Goal: Task Accomplishment & Management: Manage account settings

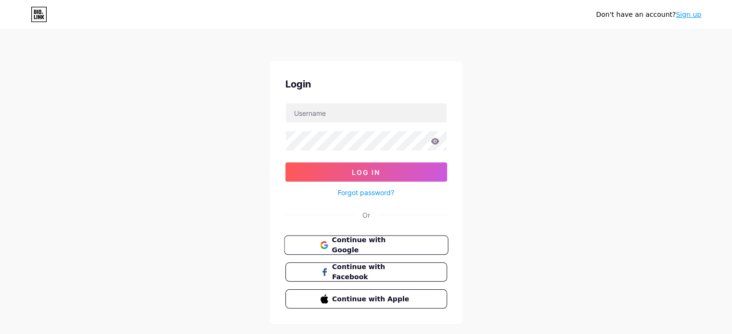
click at [386, 250] on button "Continue with Google" at bounding box center [366, 246] width 164 height 20
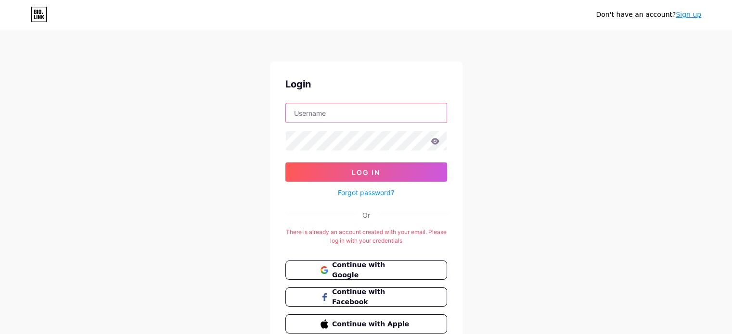
click at [380, 119] on input "text" at bounding box center [366, 112] width 161 height 19
type input "[EMAIL_ADDRESS][DOMAIN_NAME]"
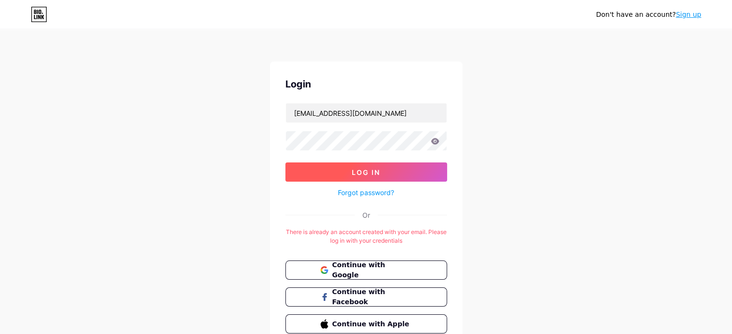
click at [350, 174] on button "Log In" at bounding box center [366, 172] width 162 height 19
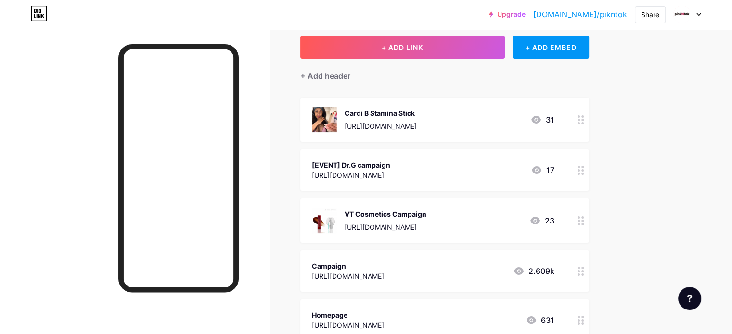
scroll to position [38, 0]
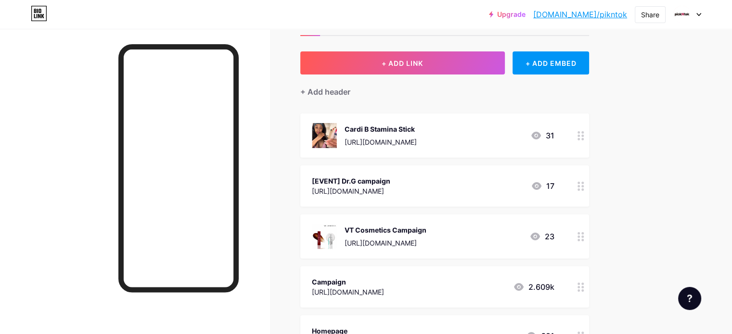
click at [580, 186] on circle at bounding box center [578, 186] width 2 height 2
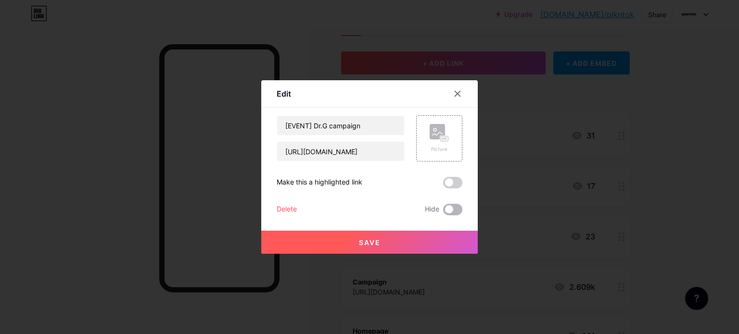
click at [451, 210] on span at bounding box center [452, 210] width 19 height 12
click at [443, 212] on input "checkbox" at bounding box center [443, 212] width 0 height 0
click at [439, 240] on button "Save" at bounding box center [369, 242] width 216 height 23
